Goal: Task Accomplishment & Management: Use online tool/utility

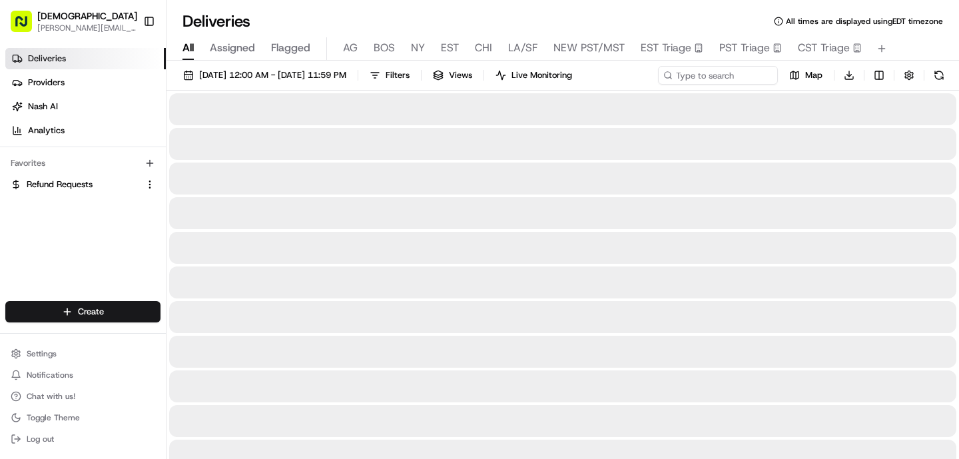
click at [189, 50] on span "All" at bounding box center [187, 48] width 11 height 16
click at [696, 80] on input at bounding box center [698, 75] width 160 height 19
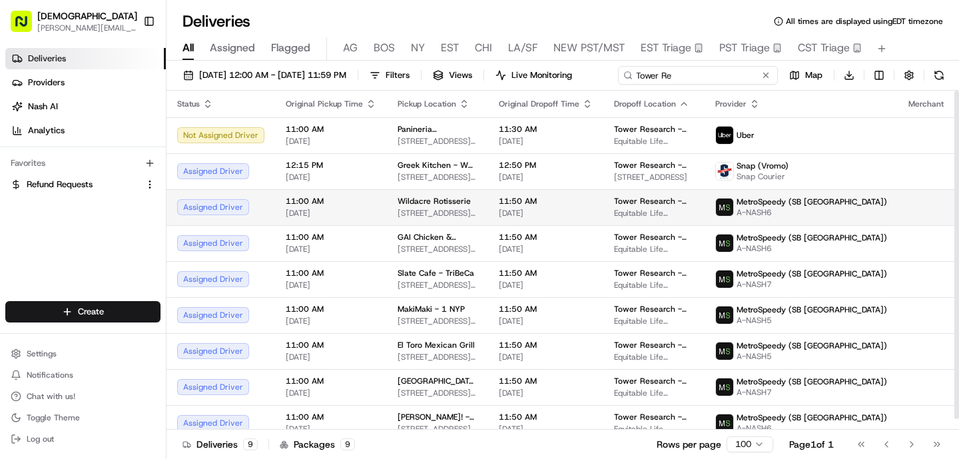
scroll to position [11, 0]
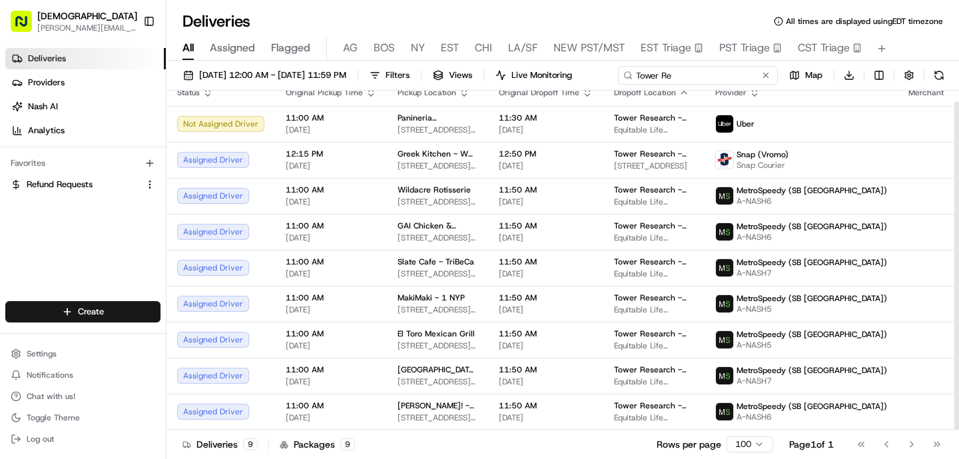
type input "Tower Re"
click at [550, 98] on div "[DATE] 12:00 AM - [DATE] 11:59 PM Filters Views Live Monitoring Tower Re Map Do…" at bounding box center [562, 261] width 792 height 401
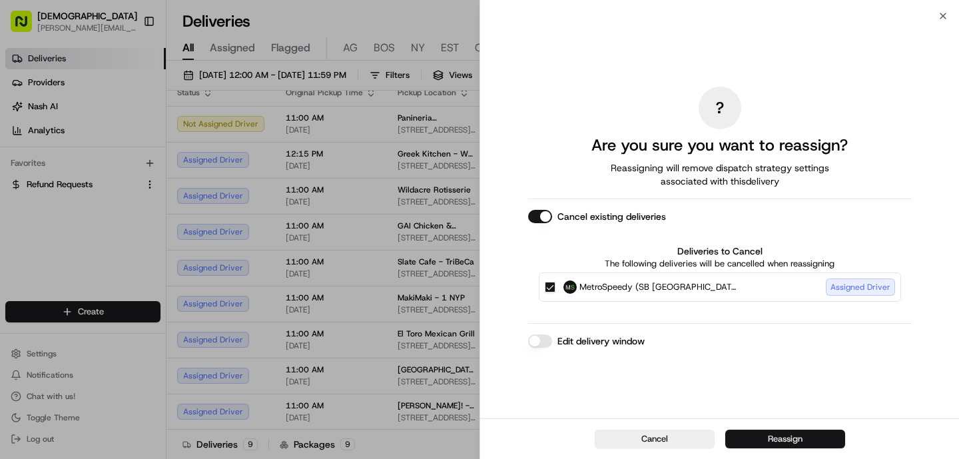
click at [751, 436] on button "Reassign" at bounding box center [785, 438] width 120 height 19
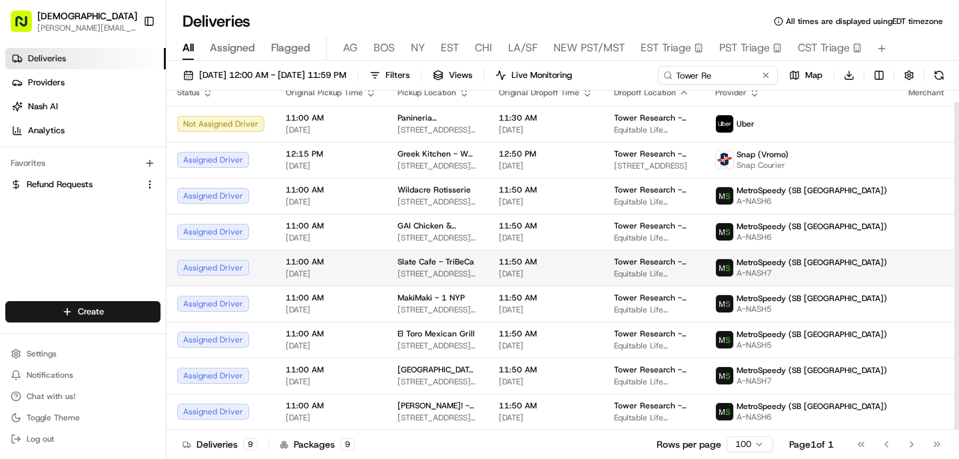
click at [447, 268] on div "Slate Cafe - TriBeCa [STREET_ADDRESS][PERSON_NAME][US_STATE]" at bounding box center [438, 267] width 80 height 23
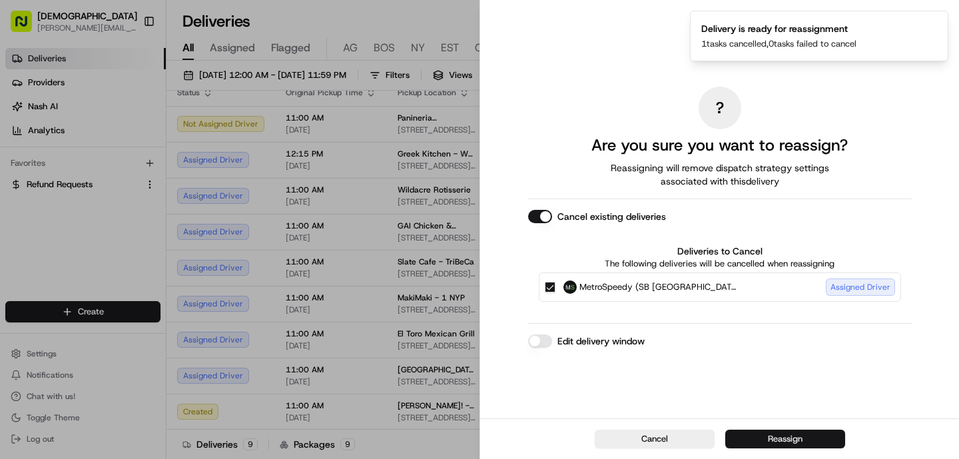
click at [752, 435] on button "Reassign" at bounding box center [785, 438] width 120 height 19
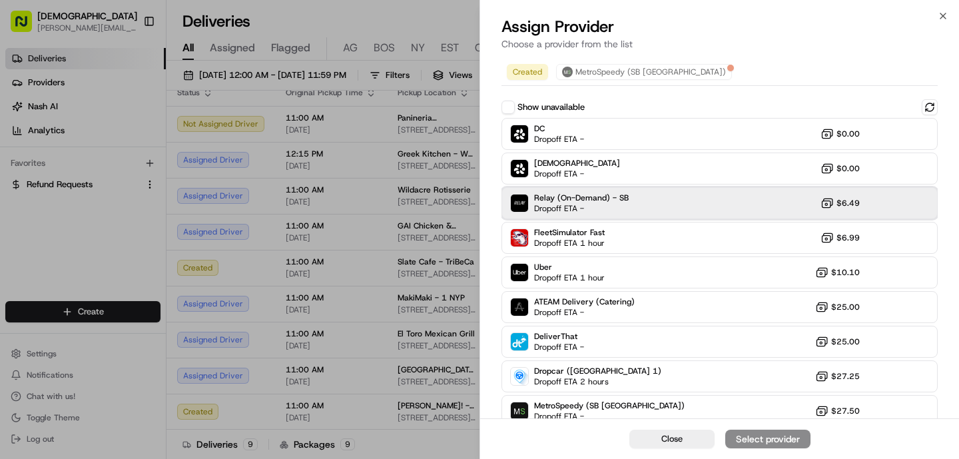
click at [576, 205] on span "Dropoff ETA -" at bounding box center [580, 208] width 93 height 11
click at [773, 435] on div "Assign Provider" at bounding box center [767, 438] width 65 height 13
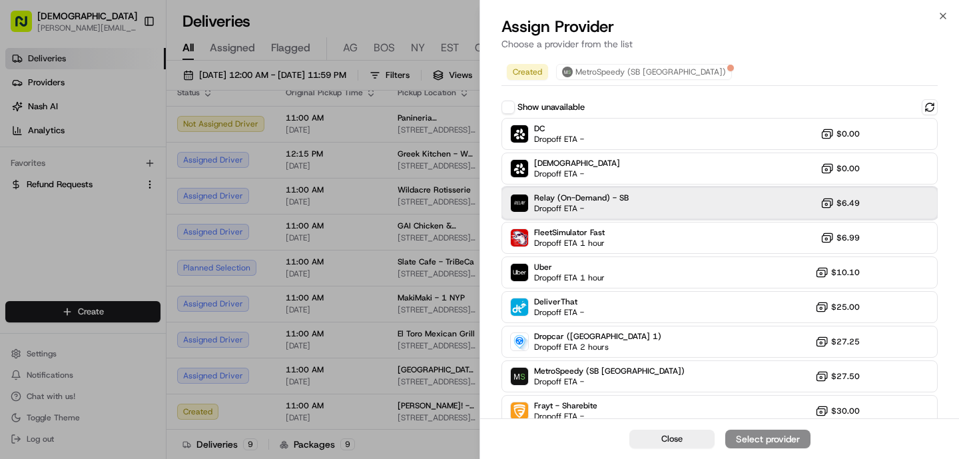
click at [613, 206] on span "Dropoff ETA -" at bounding box center [580, 208] width 93 height 11
click at [784, 433] on div "Assign Provider" at bounding box center [767, 438] width 65 height 13
